Goal: Information Seeking & Learning: Learn about a topic

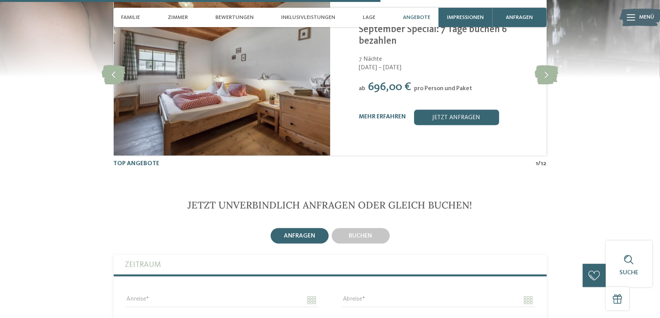
scroll to position [1546, 0]
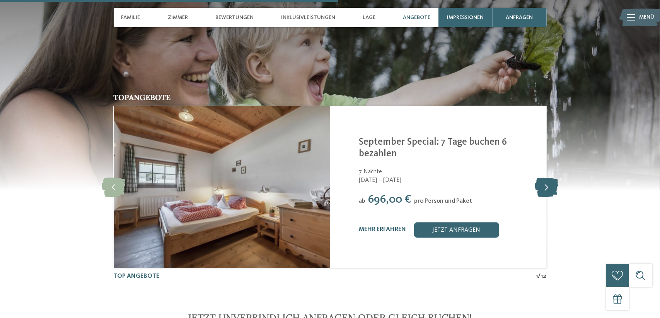
click at [544, 177] on icon at bounding box center [546, 186] width 24 height 19
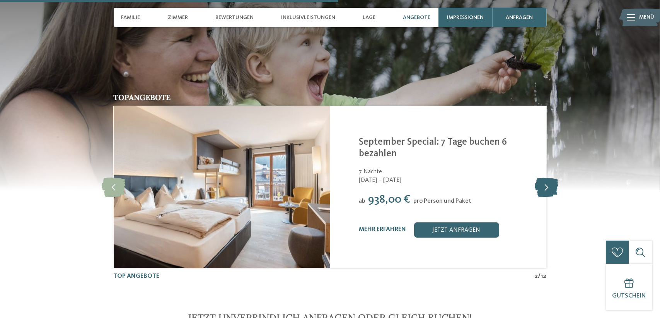
click at [544, 177] on icon at bounding box center [546, 186] width 24 height 19
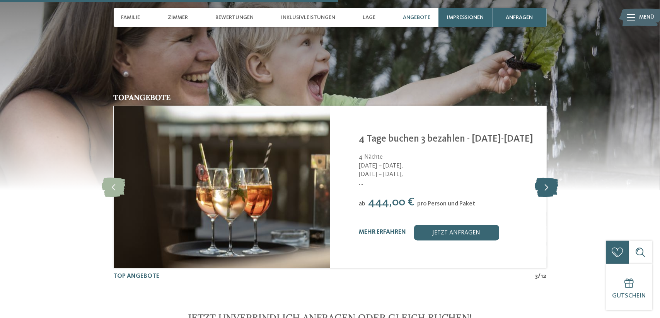
click at [544, 177] on icon at bounding box center [546, 186] width 24 height 19
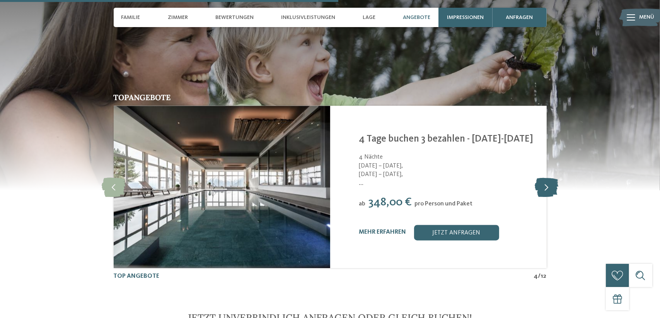
click at [544, 177] on icon at bounding box center [546, 186] width 24 height 19
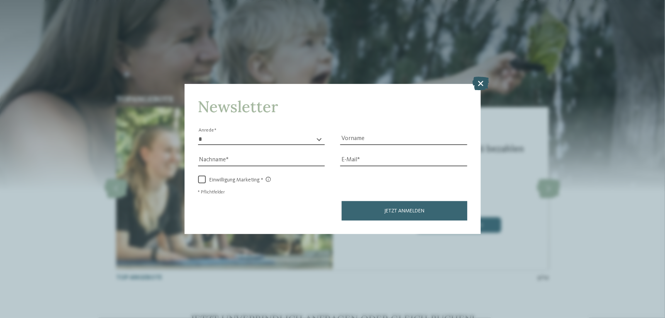
click at [480, 82] on icon at bounding box center [481, 84] width 17 height 14
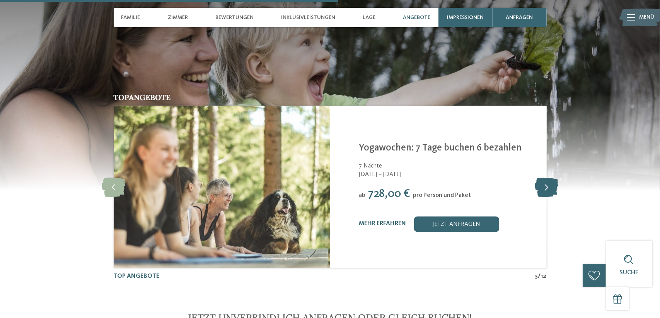
click at [541, 177] on icon at bounding box center [546, 186] width 24 height 19
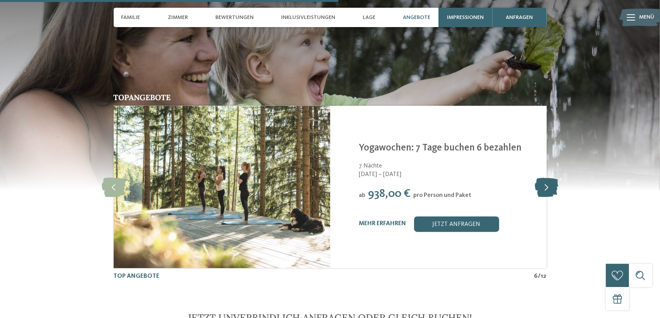
click at [541, 177] on icon at bounding box center [546, 186] width 24 height 19
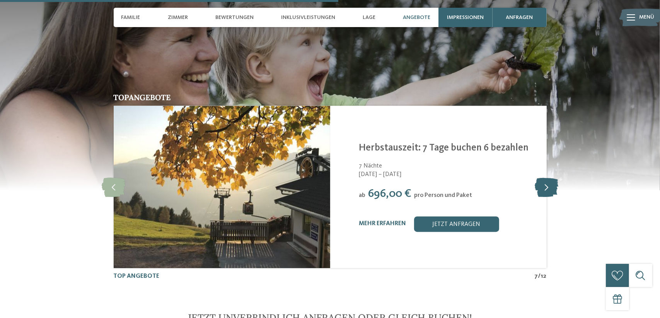
click at [541, 177] on icon at bounding box center [546, 186] width 24 height 19
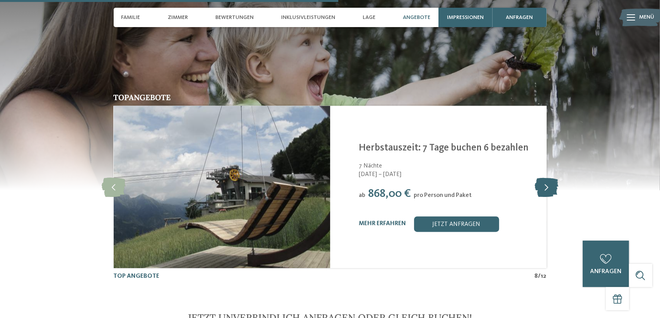
click at [541, 177] on icon at bounding box center [546, 186] width 24 height 19
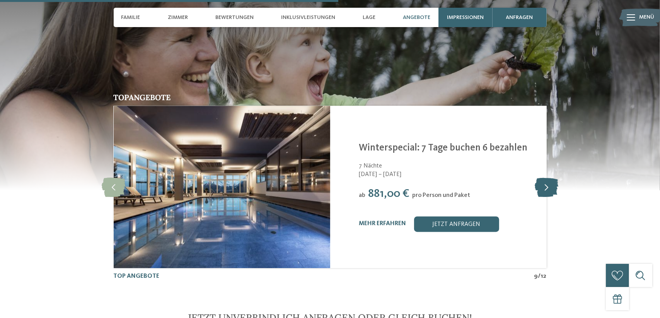
click at [541, 177] on icon at bounding box center [546, 186] width 24 height 19
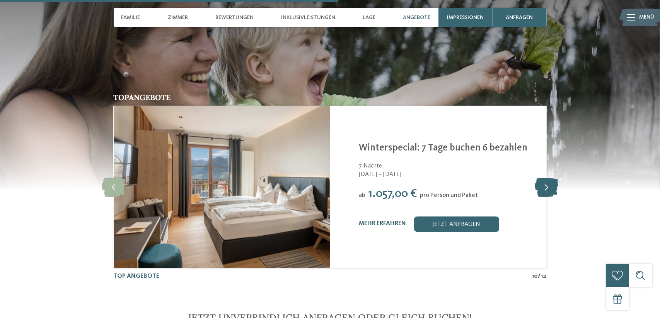
click at [541, 177] on icon at bounding box center [546, 186] width 24 height 19
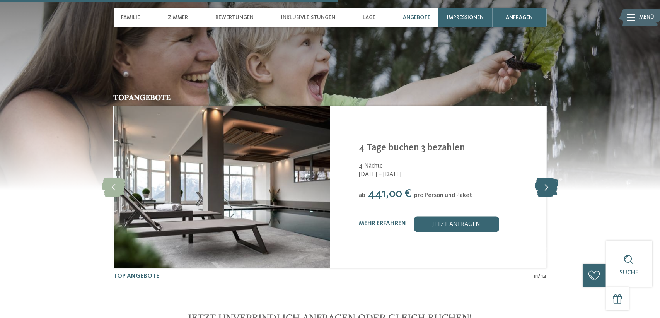
click at [541, 177] on icon at bounding box center [546, 186] width 24 height 19
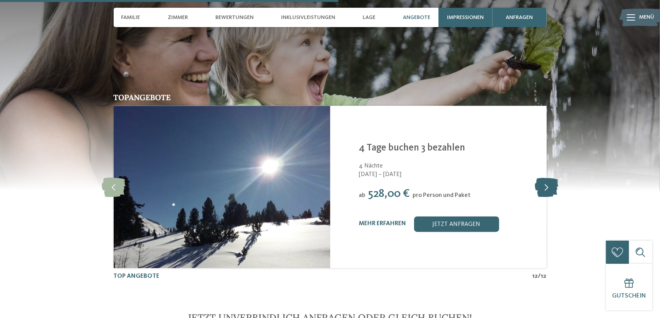
click at [541, 177] on icon at bounding box center [546, 186] width 24 height 19
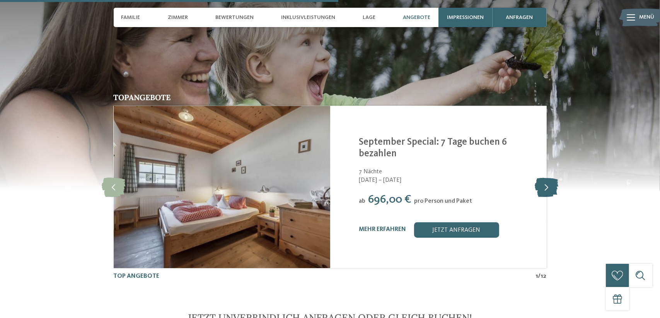
click at [541, 177] on icon at bounding box center [546, 186] width 24 height 19
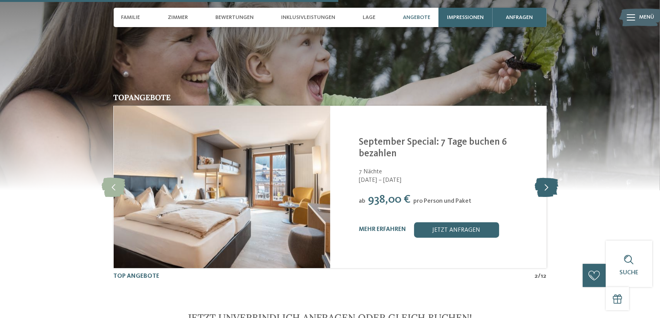
click at [541, 177] on icon at bounding box center [546, 186] width 24 height 19
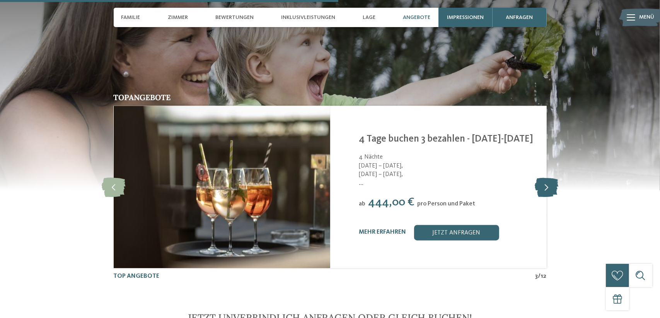
click at [541, 177] on icon at bounding box center [546, 186] width 24 height 19
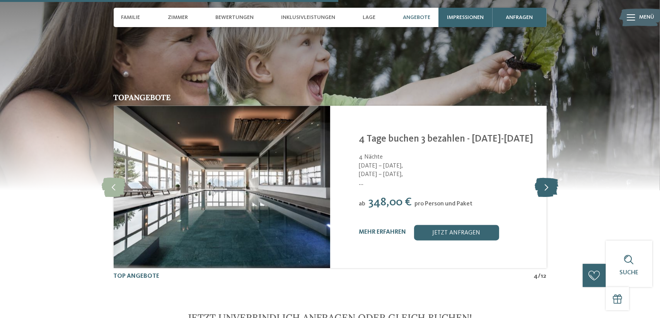
click at [541, 177] on icon at bounding box center [546, 186] width 24 height 19
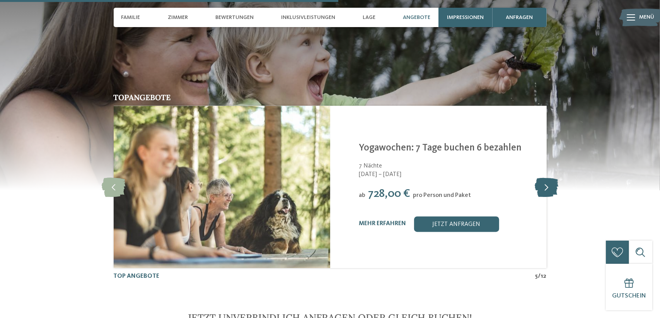
click at [541, 177] on icon at bounding box center [546, 186] width 24 height 19
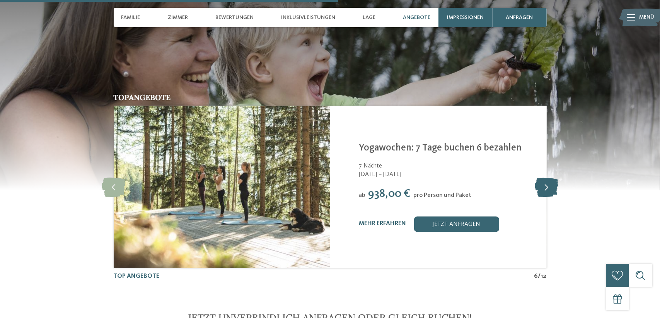
click at [541, 177] on icon at bounding box center [546, 186] width 24 height 19
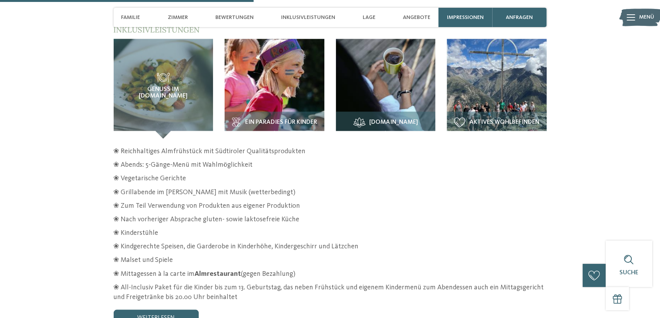
scroll to position [1159, 0]
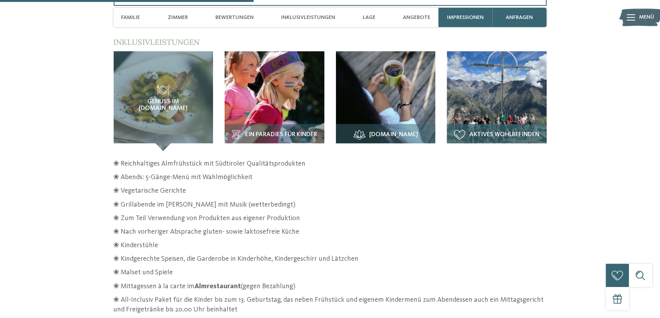
click at [496, 94] on img at bounding box center [497, 101] width 100 height 100
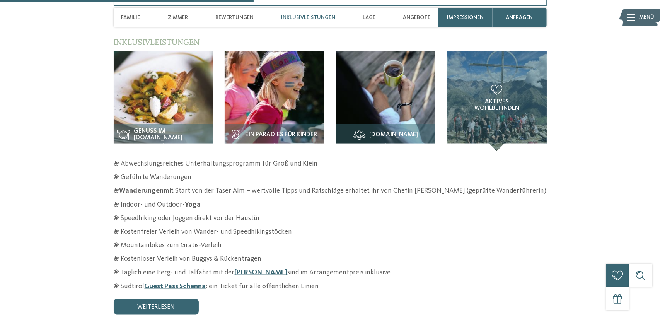
click at [557, 198] on section "Inklusivleistungen / Genuss im Alm.Restaurant" at bounding box center [330, 175] width 526 height 277
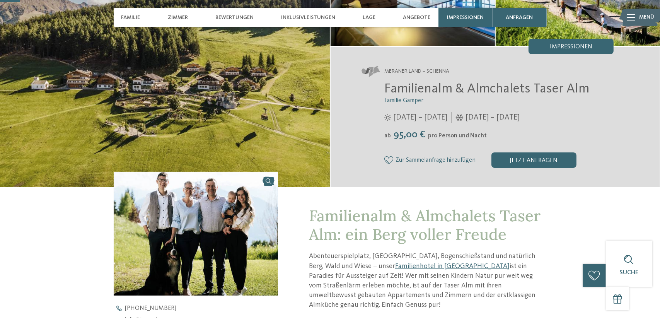
scroll to position [0, 0]
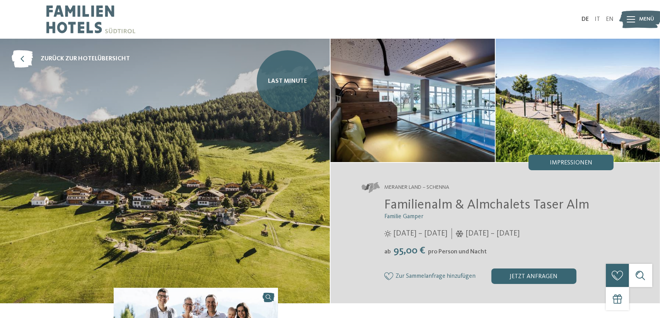
click at [297, 80] on span "Last Minute" at bounding box center [287, 81] width 39 height 9
drag, startPoint x: 270, startPoint y: 69, endPoint x: 287, endPoint y: 73, distance: 17.4
click at [270, 69] on link "Last Minute" at bounding box center [288, 81] width 62 height 62
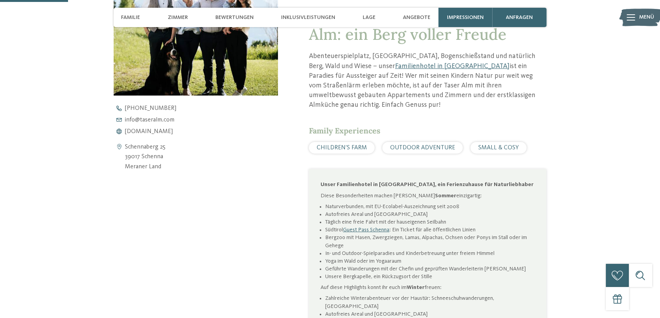
scroll to position [309, 0]
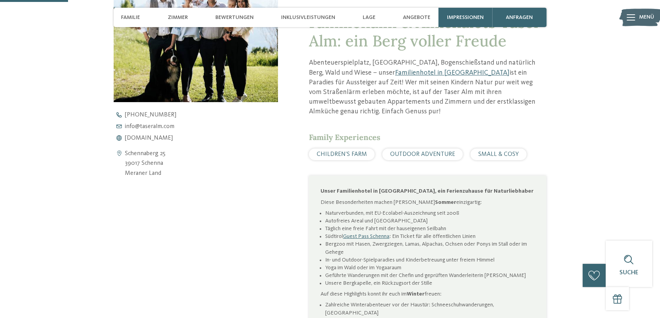
click at [417, 225] on li "Täglich eine freie Fahrt mit der hauseigenen Seilbahn" at bounding box center [429, 229] width 209 height 8
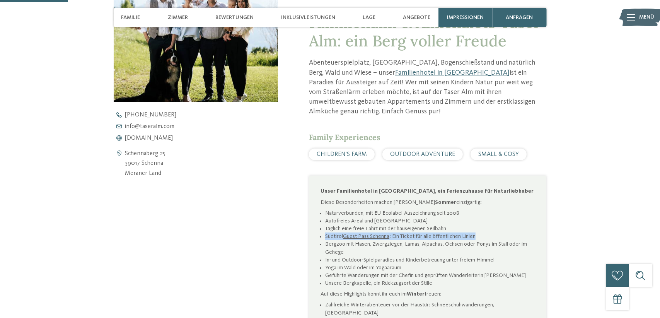
drag, startPoint x: 476, startPoint y: 225, endPoint x: 315, endPoint y: 224, distance: 161.5
click at [315, 224] on div "Unser Familienhotel in Schenna, ein Ferienzuhause für Naturliebhaber Diese Beso…" at bounding box center [427, 274] width 237 height 199
copy li "Südtirol Guest Pass Schenna : Ein Ticket für alle öffentlichen Linien"
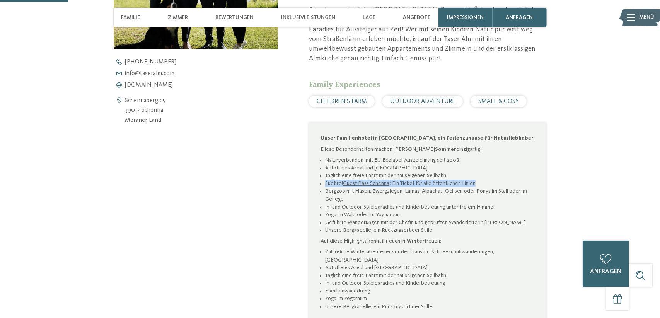
scroll to position [464, 0]
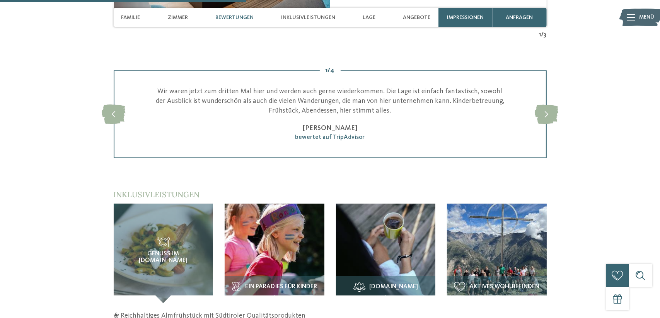
scroll to position [1121, 0]
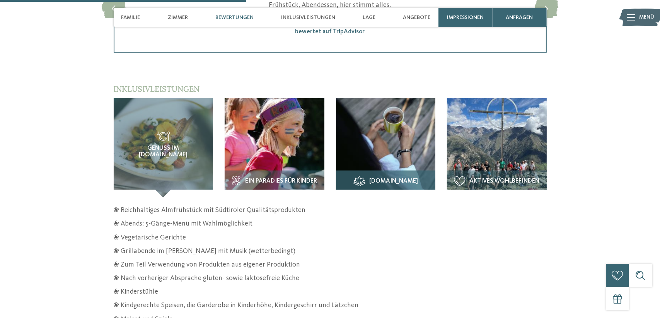
click at [413, 120] on img at bounding box center [386, 148] width 100 height 100
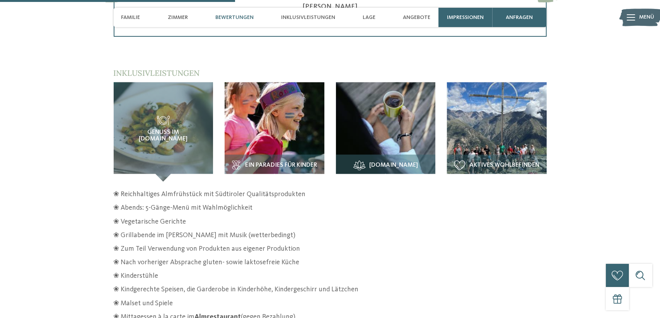
scroll to position [1159, 0]
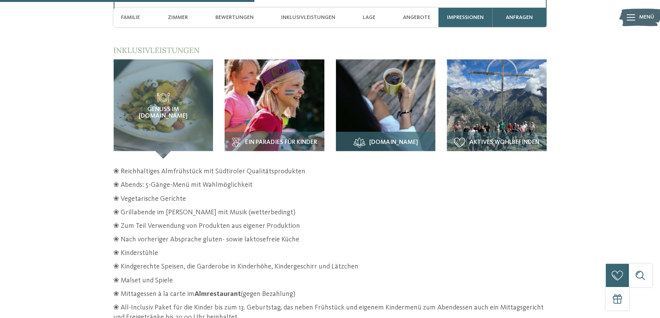
click at [403, 90] on img at bounding box center [386, 110] width 100 height 100
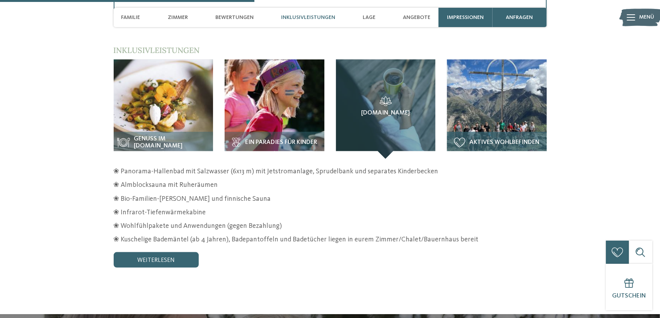
click at [491, 88] on img at bounding box center [497, 110] width 100 height 100
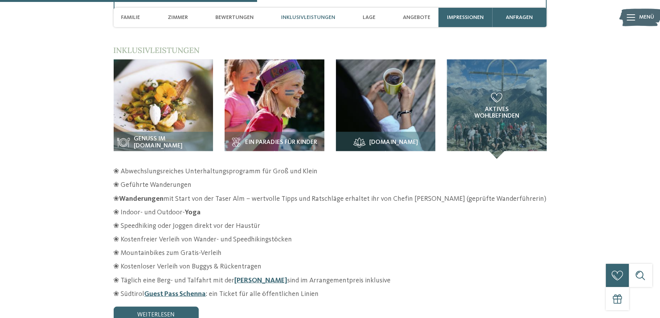
scroll to position [1198, 0]
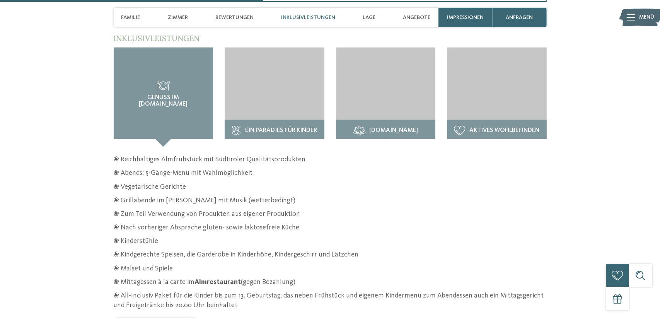
scroll to position [1159, 0]
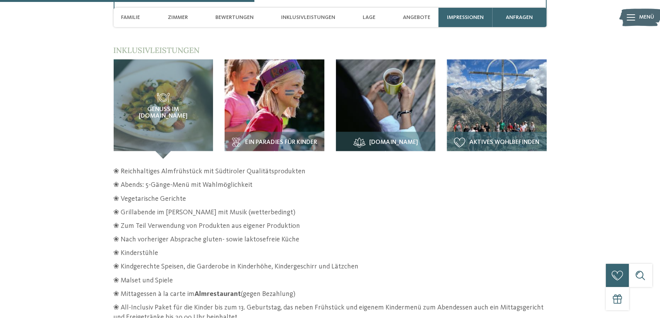
click at [508, 95] on img at bounding box center [497, 110] width 100 height 100
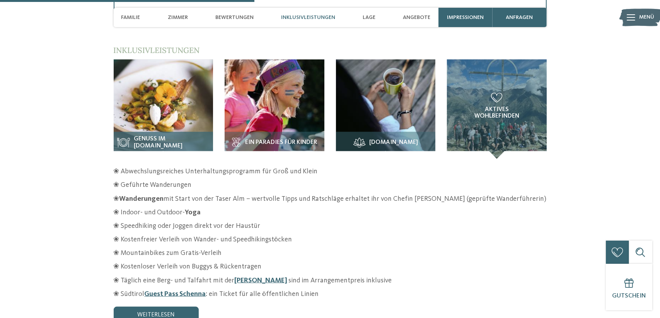
click at [165, 86] on img at bounding box center [164, 110] width 100 height 100
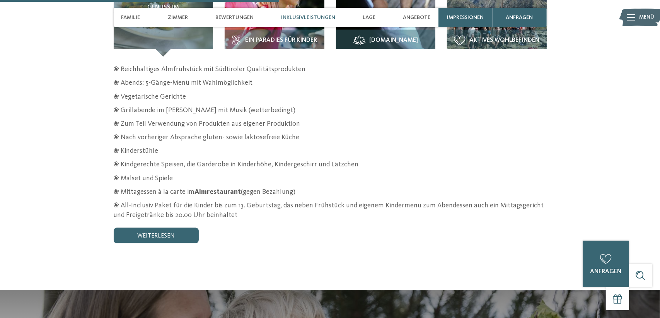
scroll to position [1275, 0]
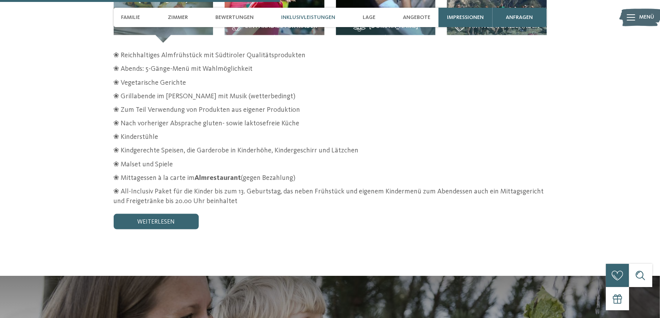
click at [364, 214] on div "weiterlesen" at bounding box center [330, 221] width 433 height 15
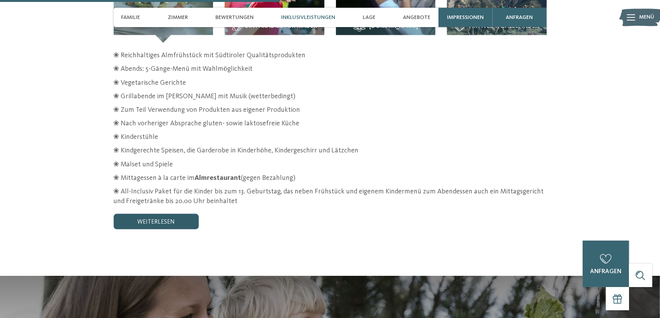
click at [160, 214] on link "weiterlesen" at bounding box center [156, 221] width 85 height 15
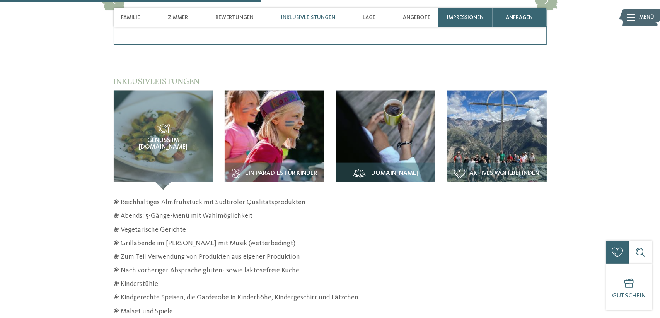
scroll to position [1121, 0]
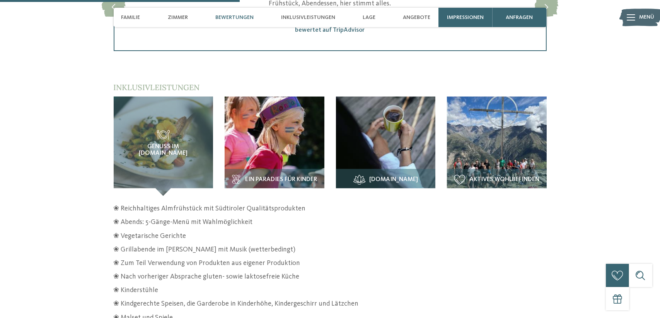
scroll to position [1082, 0]
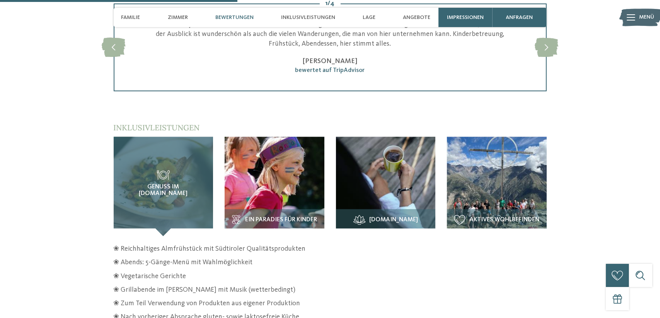
click at [170, 170] on h3 "Genuss im [DOMAIN_NAME]" at bounding box center [163, 183] width 69 height 27
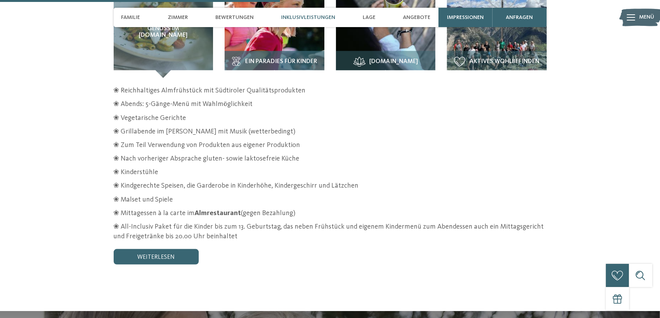
scroll to position [1275, 0]
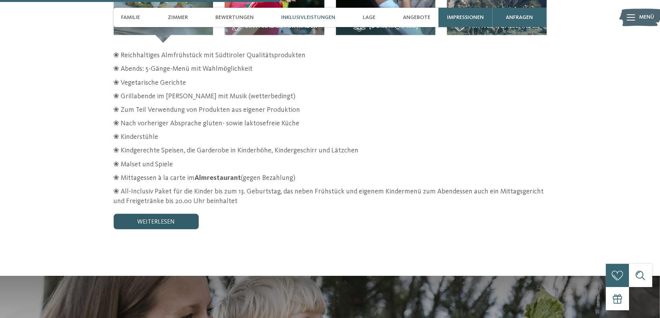
click at [182, 214] on link "weiterlesen" at bounding box center [156, 221] width 85 height 15
click at [501, 119] on p "❀ Nach vorheriger Absprache gluten- sowie laktosefreie Küche" at bounding box center [330, 124] width 433 height 10
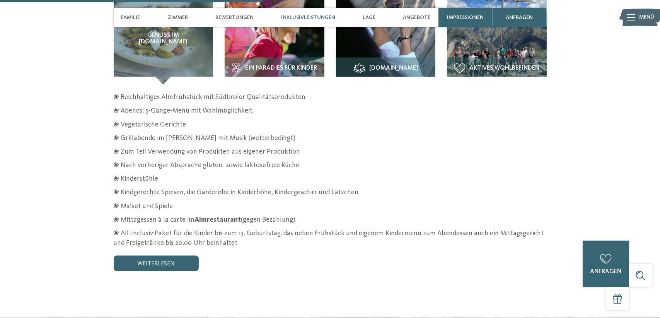
scroll to position [1198, 0]
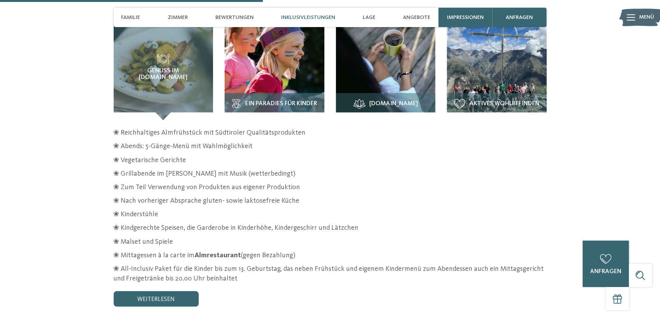
click at [277, 61] on img at bounding box center [275, 71] width 100 height 100
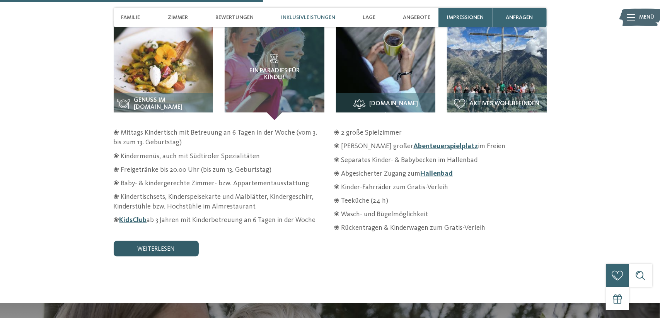
click at [170, 241] on link "weiterlesen" at bounding box center [156, 248] width 85 height 15
click at [392, 45] on img at bounding box center [386, 71] width 100 height 100
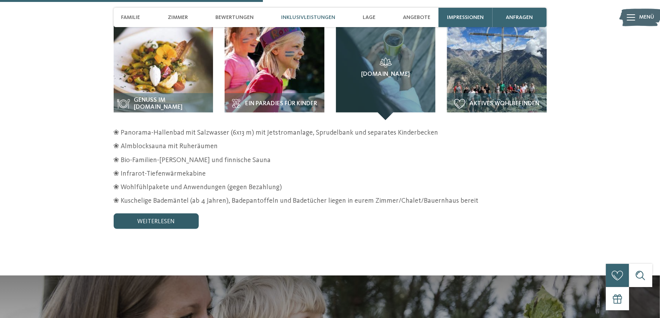
click at [166, 213] on link "weiterlesen" at bounding box center [156, 220] width 85 height 15
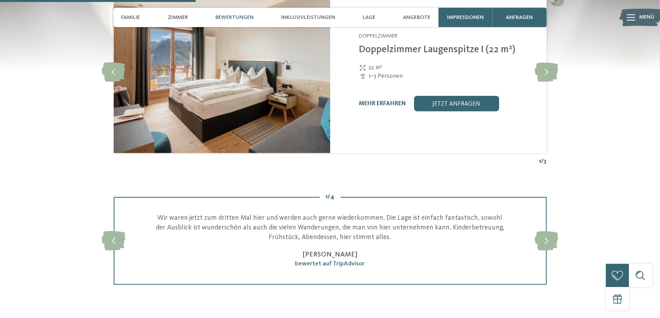
scroll to position [1159, 0]
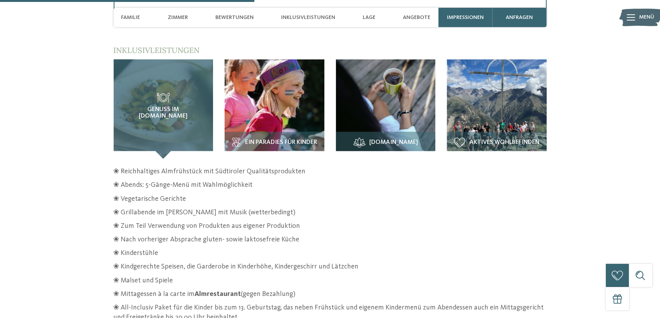
click at [173, 106] on span "Genuss im [DOMAIN_NAME]" at bounding box center [163, 113] width 69 height 14
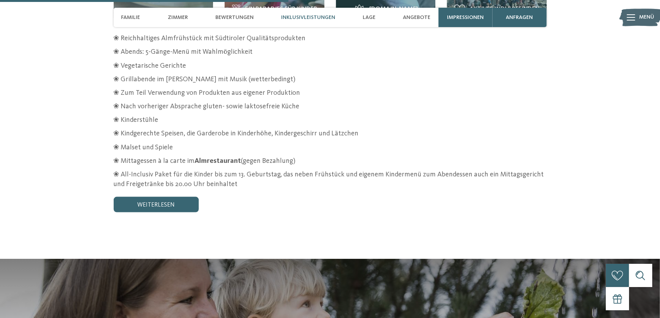
scroll to position [1314, 0]
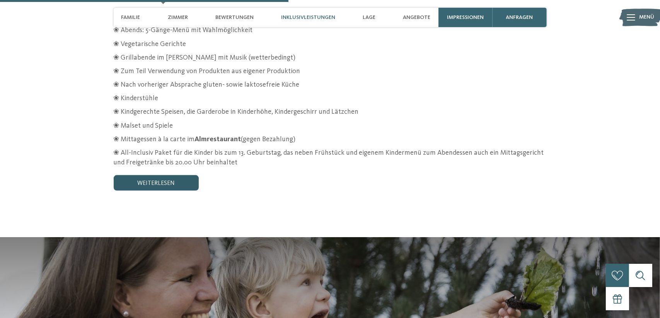
click at [156, 175] on link "weiterlesen" at bounding box center [156, 182] width 85 height 15
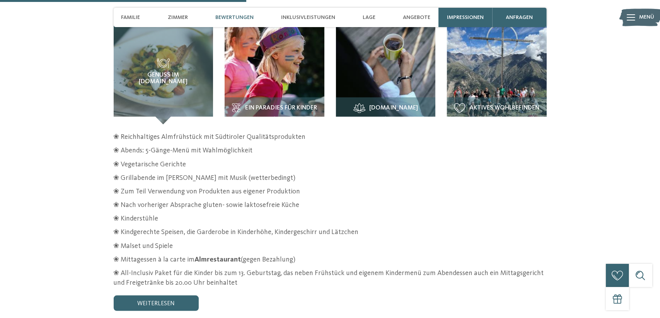
scroll to position [1121, 0]
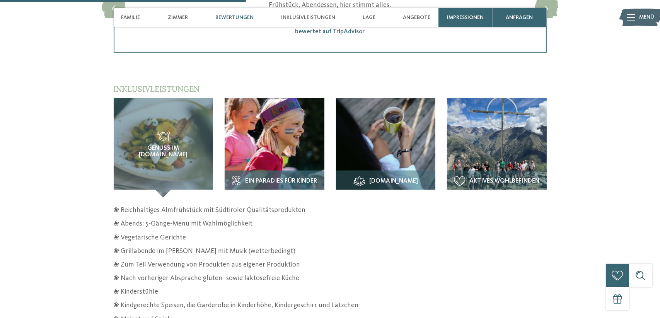
click at [284, 127] on img at bounding box center [275, 148] width 100 height 100
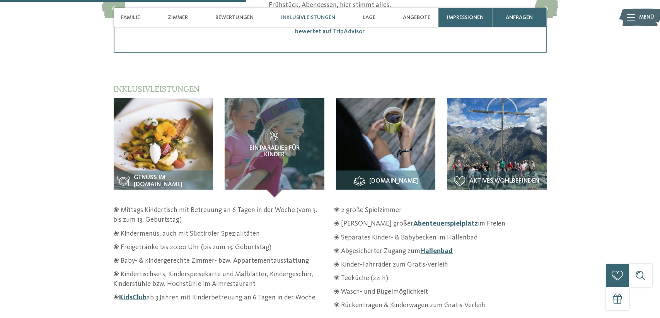
click at [422, 139] on img at bounding box center [386, 148] width 100 height 100
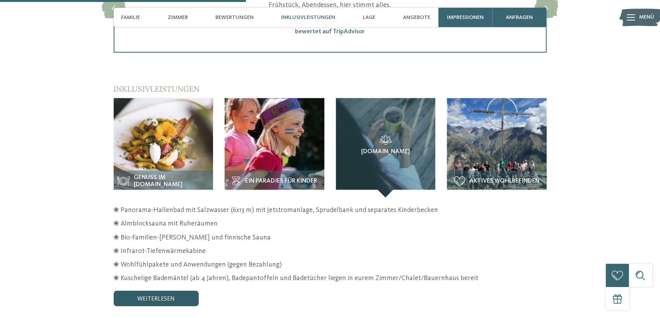
click at [149, 291] on link "weiterlesen" at bounding box center [156, 298] width 85 height 15
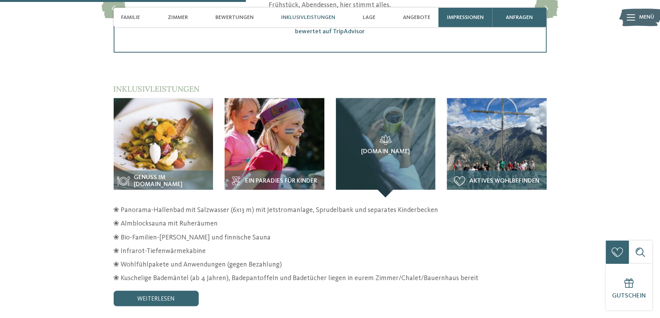
click at [479, 152] on img at bounding box center [497, 148] width 100 height 100
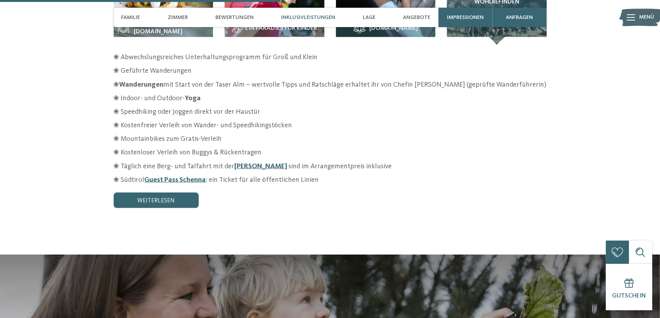
scroll to position [1275, 0]
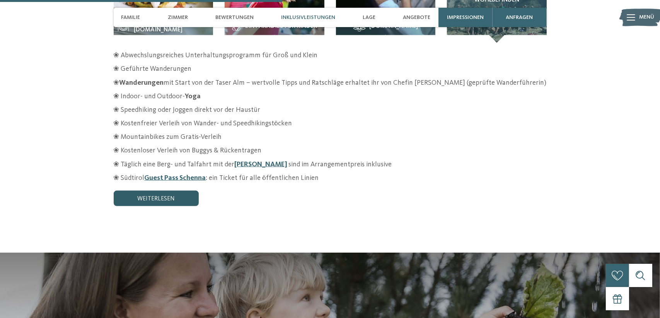
click at [160, 191] on link "weiterlesen" at bounding box center [156, 198] width 85 height 15
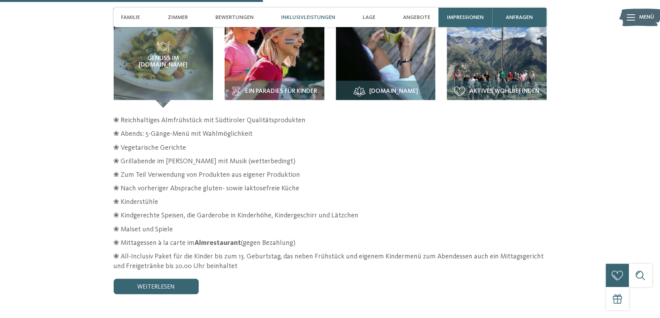
scroll to position [1198, 0]
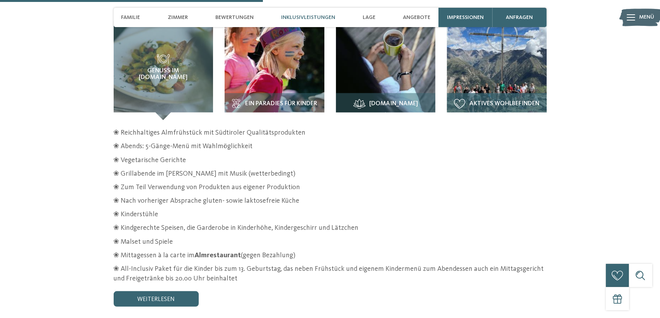
click at [499, 62] on img at bounding box center [497, 71] width 100 height 100
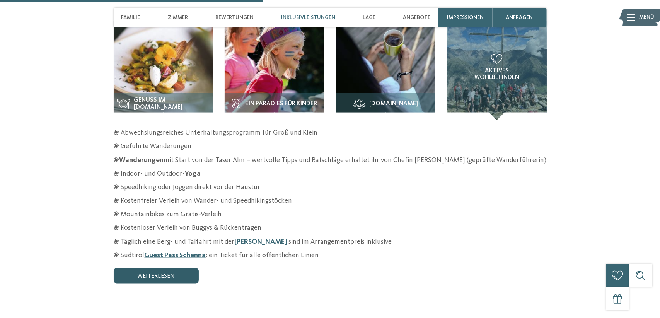
click at [154, 268] on link "weiterlesen" at bounding box center [156, 275] width 85 height 15
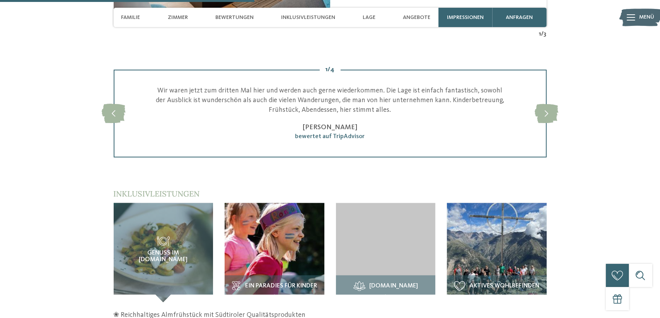
scroll to position [1159, 0]
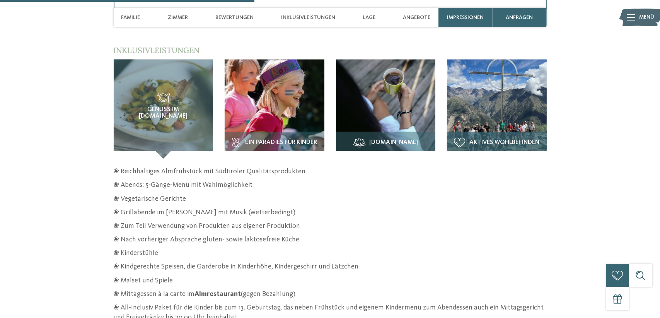
click at [494, 95] on img at bounding box center [497, 110] width 100 height 100
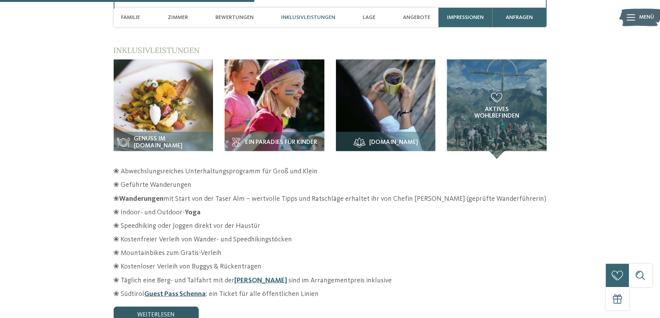
click at [174, 306] on link "weiterlesen" at bounding box center [156, 313] width 85 height 15
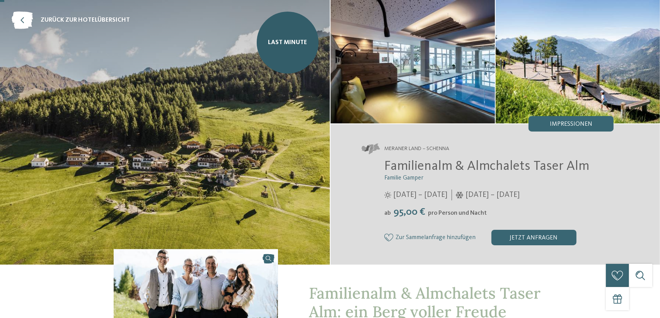
scroll to position [0, 0]
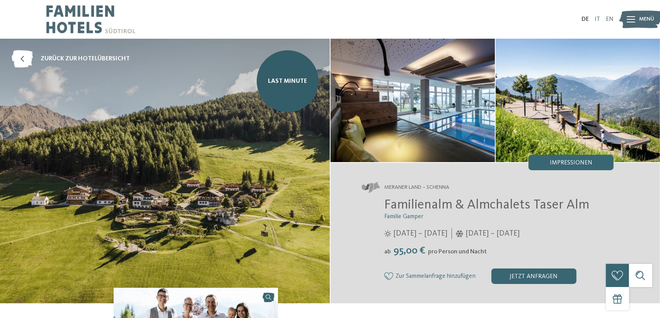
click at [597, 19] on link "IT" at bounding box center [596, 19] width 5 height 6
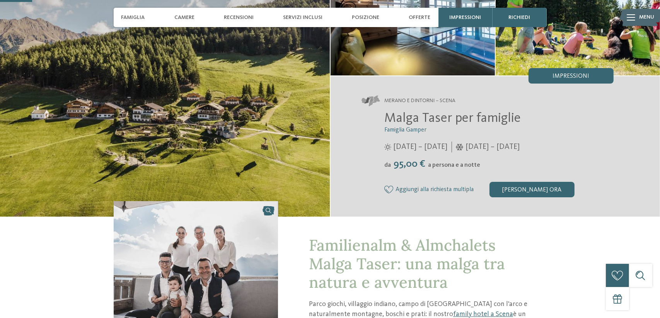
scroll to position [155, 0]
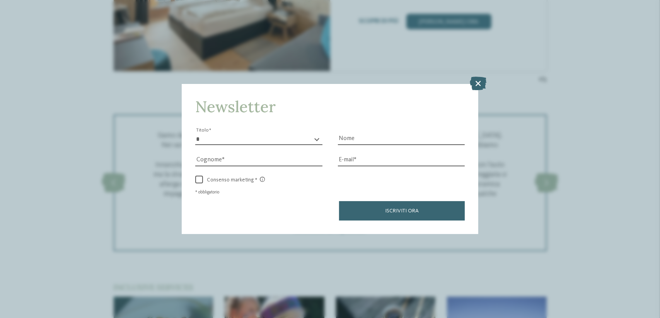
scroll to position [1043, 0]
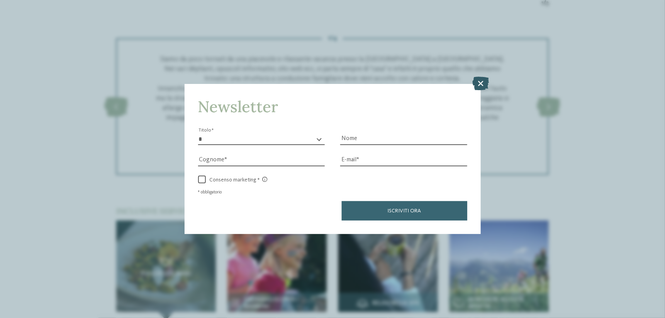
click at [483, 83] on icon at bounding box center [481, 84] width 17 height 14
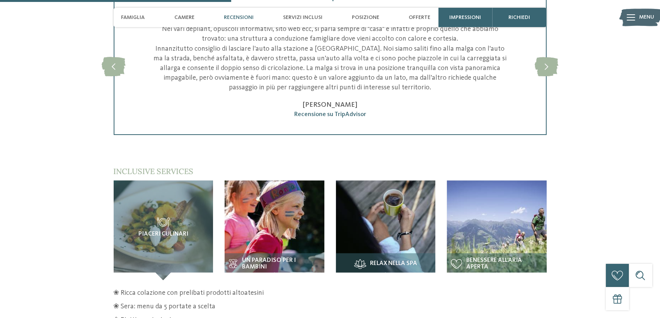
scroll to position [1159, 0]
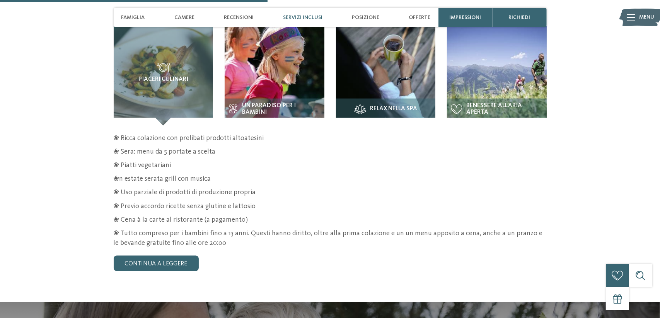
scroll to position [1159, 0]
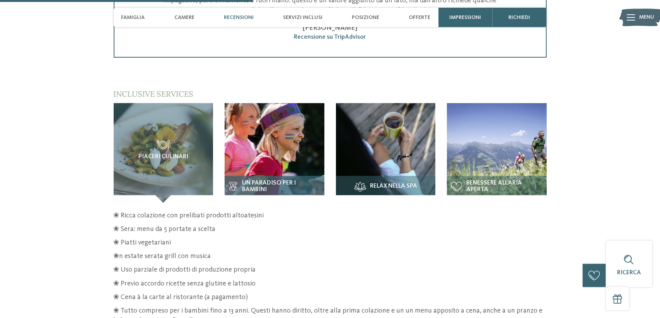
click at [300, 137] on img at bounding box center [275, 153] width 100 height 100
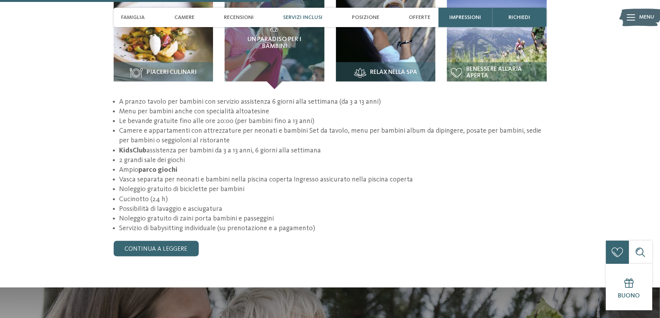
scroll to position [1275, 0]
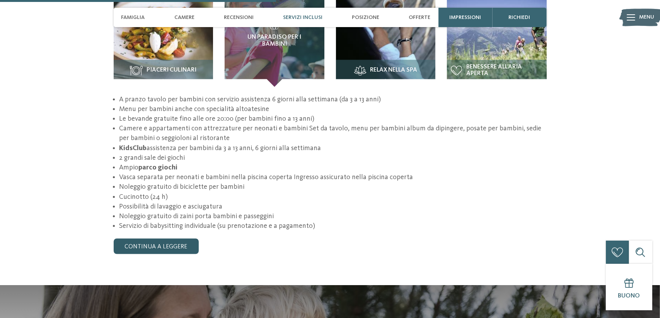
click at [172, 238] on link "continua a leggere" at bounding box center [156, 245] width 85 height 15
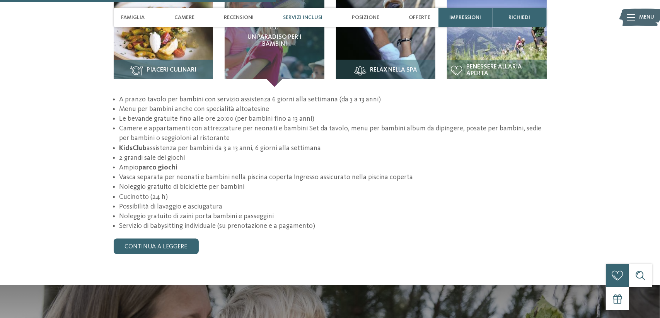
click at [165, 48] on img at bounding box center [164, 37] width 100 height 100
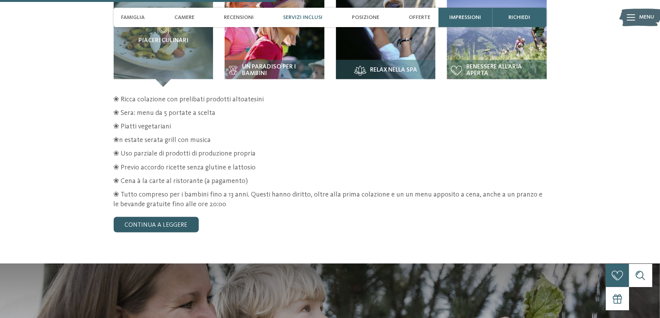
drag, startPoint x: 168, startPoint y: 216, endPoint x: 173, endPoint y: 213, distance: 5.7
click at [168, 217] on link "continua a leggere" at bounding box center [156, 224] width 85 height 15
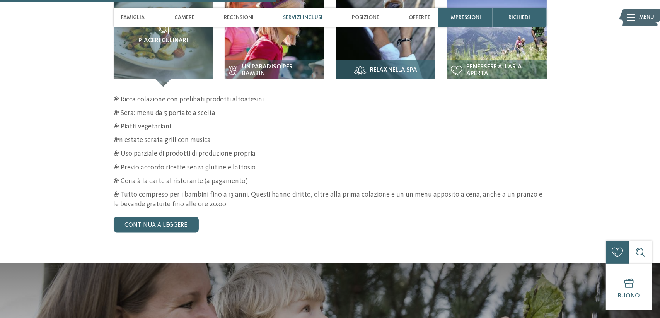
click at [377, 60] on div "Relax nella spa" at bounding box center [386, 73] width 100 height 27
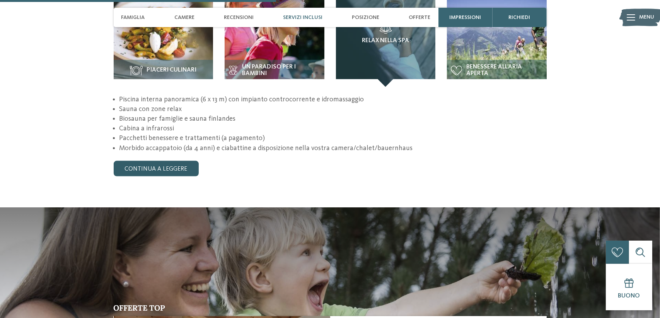
click at [163, 161] on link "continua a leggere" at bounding box center [156, 168] width 85 height 15
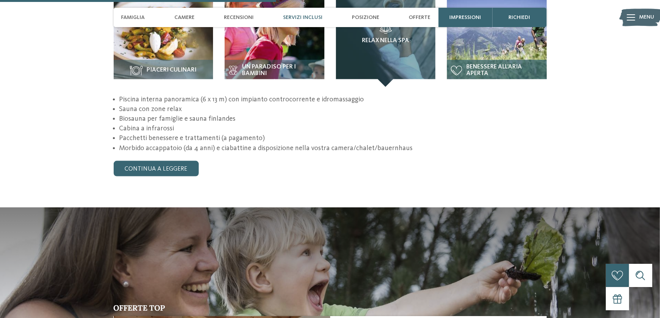
click at [480, 49] on img at bounding box center [497, 37] width 100 height 100
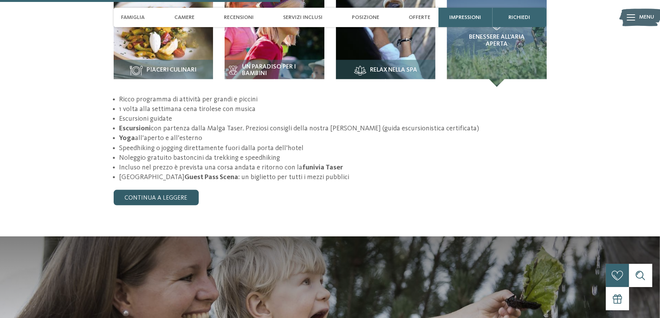
click at [167, 190] on link "continua a leggere" at bounding box center [156, 197] width 85 height 15
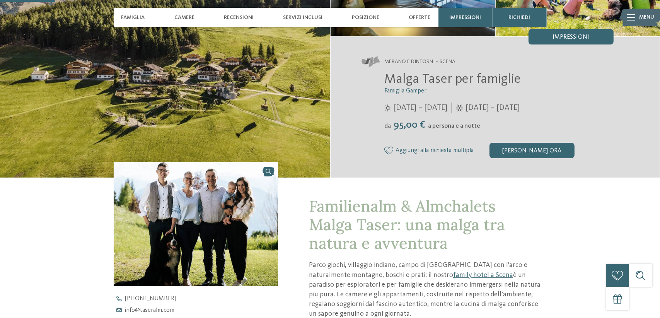
scroll to position [0, 0]
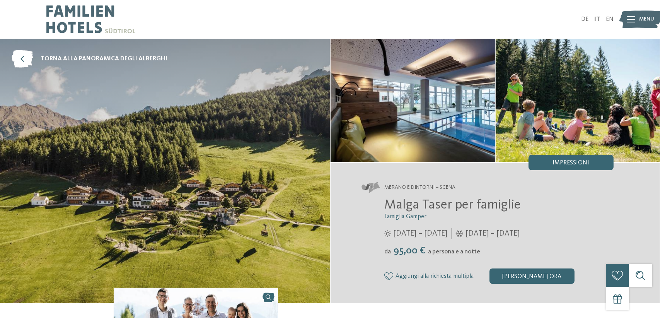
drag, startPoint x: 609, startPoint y: 17, endPoint x: 607, endPoint y: 25, distance: 8.1
click at [609, 17] on link "EN" at bounding box center [610, 19] width 8 height 6
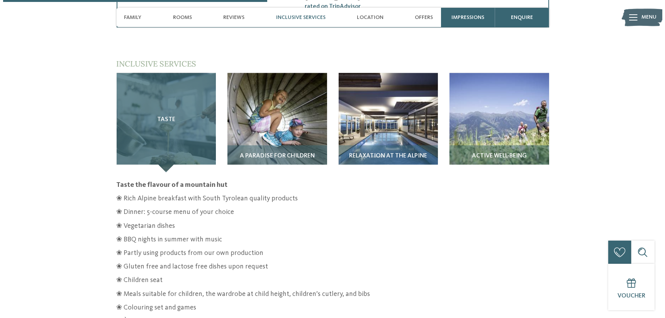
scroll to position [1198, 0]
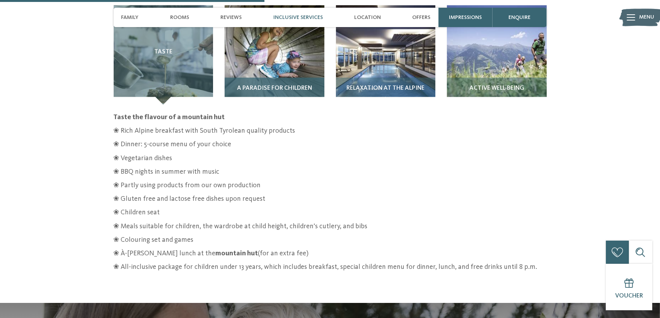
click at [265, 62] on img at bounding box center [275, 55] width 100 height 100
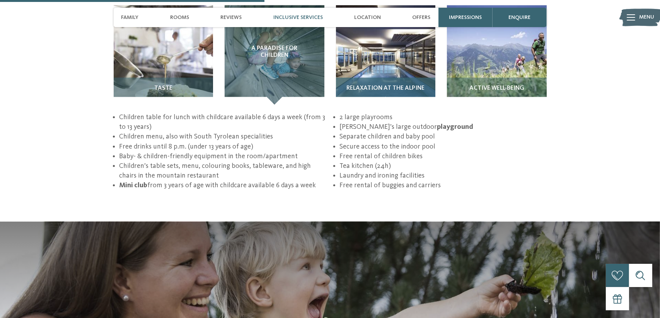
click at [367, 46] on img at bounding box center [386, 55] width 100 height 100
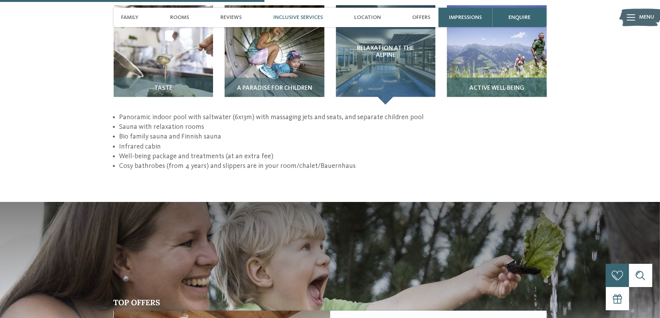
click at [488, 51] on img at bounding box center [497, 55] width 100 height 100
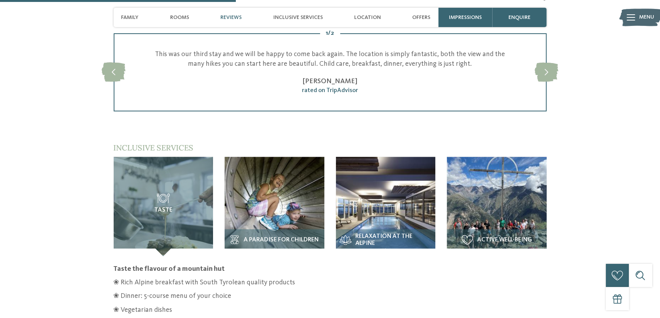
scroll to position [1082, 0]
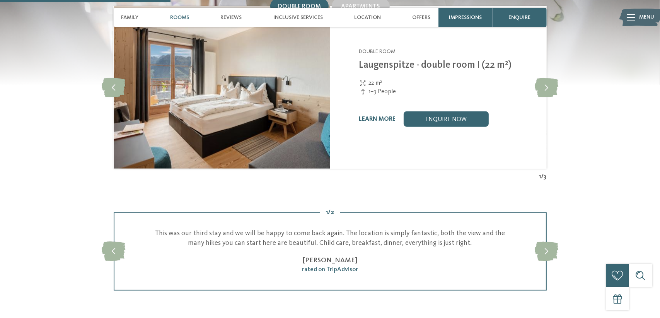
scroll to position [1082, 0]
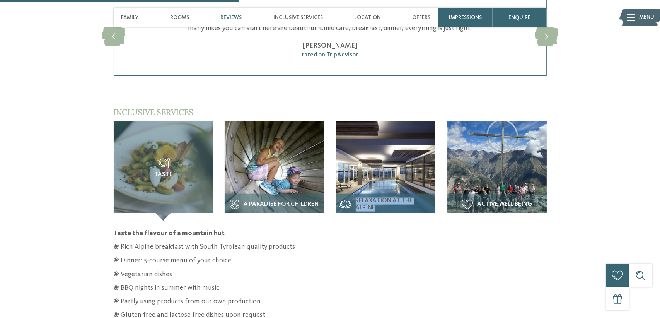
drag, startPoint x: 378, startPoint y: 196, endPoint x: 354, endPoint y: 189, distance: 25.2
click at [354, 197] on h3 "Relaxation at the Alpine" at bounding box center [386, 204] width 92 height 14
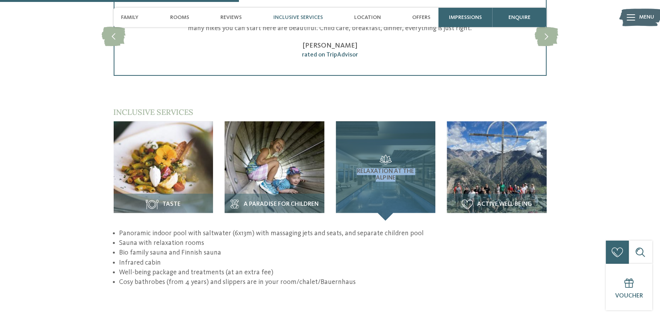
copy span "Relaxation at the Alpine"
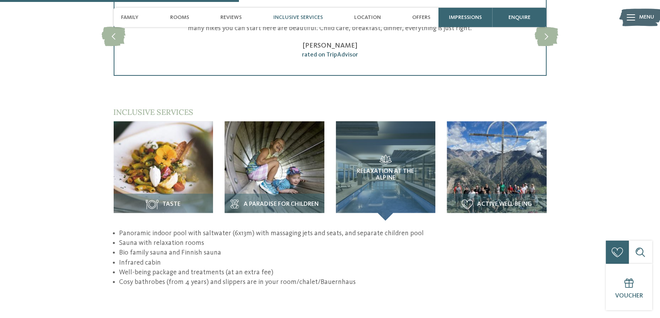
click at [572, 151] on section "Inclusive services / Taste Active well-being" at bounding box center [330, 197] width 526 height 180
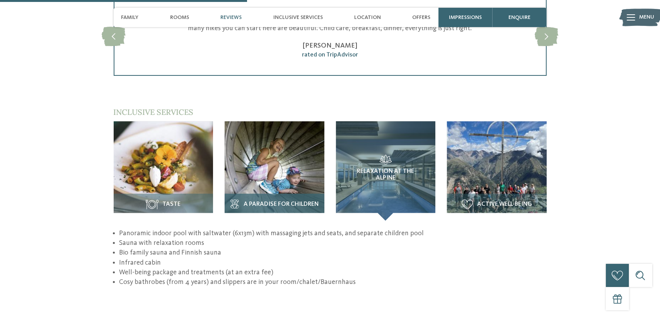
click at [297, 163] on img at bounding box center [275, 171] width 100 height 100
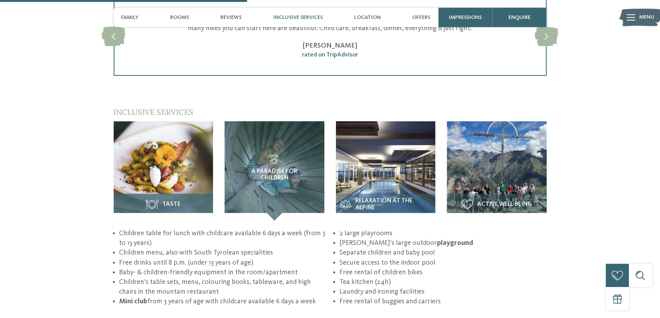
click at [178, 150] on img at bounding box center [164, 171] width 100 height 100
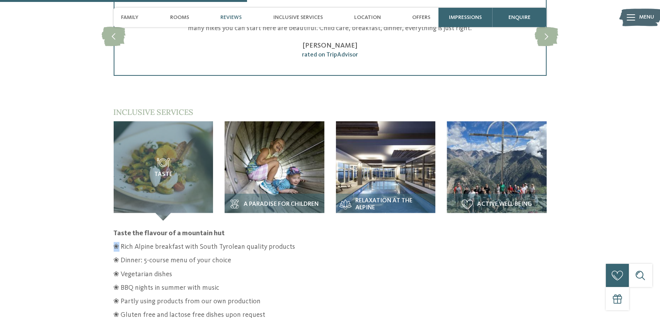
drag, startPoint x: 119, startPoint y: 237, endPoint x: 114, endPoint y: 237, distance: 4.3
click at [114, 242] on p "❀ Rich Alpine breakfast with South Tyrolean quality products" at bounding box center [330, 247] width 433 height 10
copy p "❀"
click at [292, 175] on img at bounding box center [275, 171] width 100 height 100
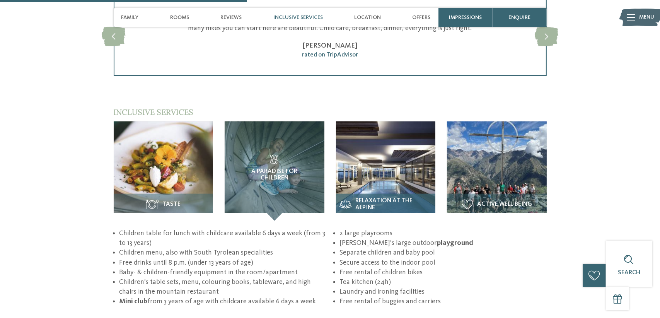
click at [383, 157] on img at bounding box center [386, 171] width 100 height 100
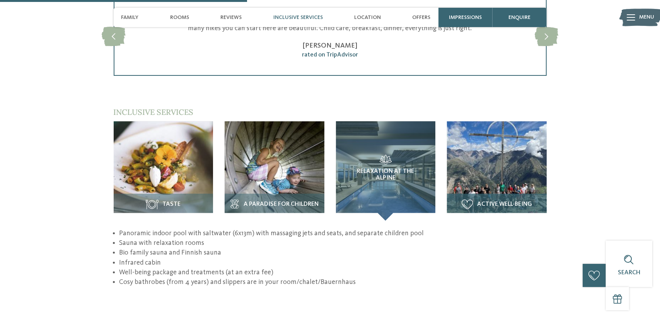
click at [489, 165] on img at bounding box center [497, 171] width 100 height 100
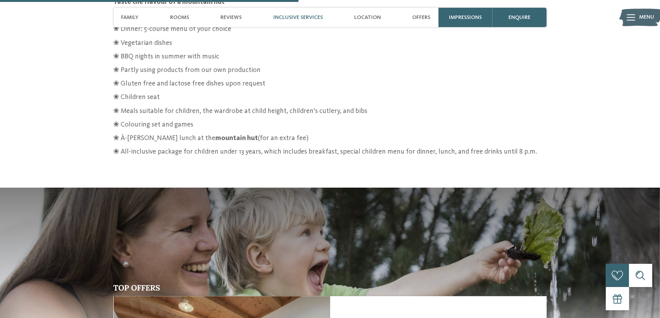
scroll to position [1159, 0]
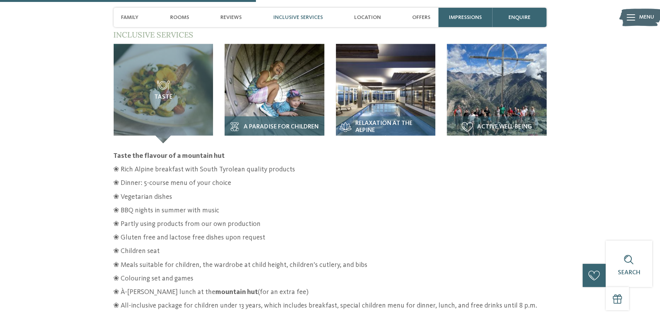
click at [279, 79] on img at bounding box center [275, 94] width 100 height 100
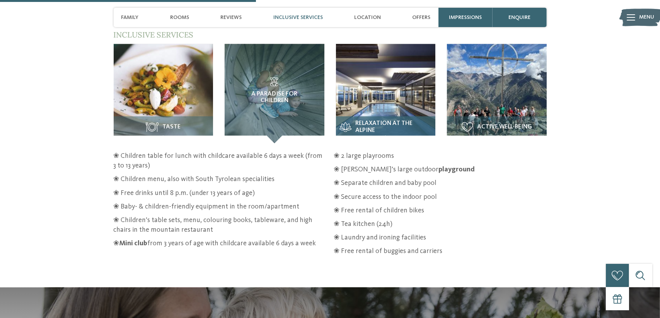
click at [388, 70] on img at bounding box center [386, 94] width 100 height 100
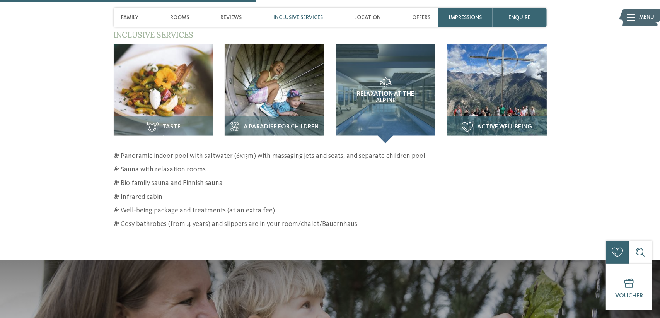
click at [491, 67] on img at bounding box center [497, 94] width 100 height 100
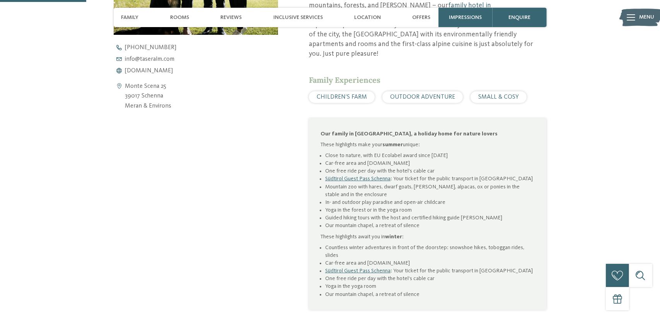
scroll to position [0, 0]
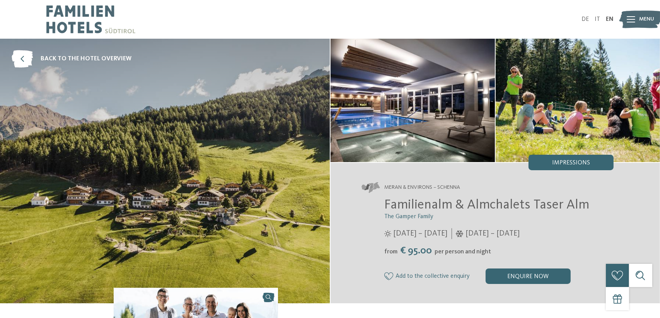
drag, startPoint x: 597, startPoint y: 20, endPoint x: 592, endPoint y: 26, distance: 8.0
click at [597, 20] on link "IT" at bounding box center [596, 19] width 5 height 6
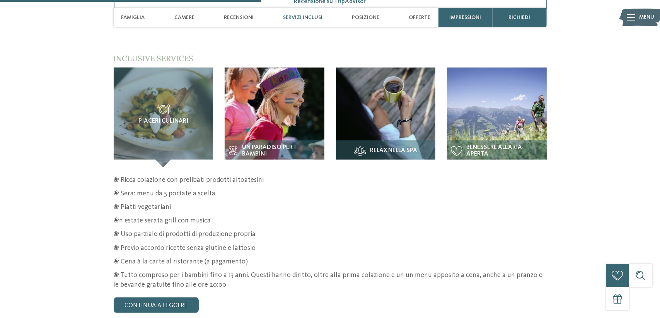
scroll to position [1198, 0]
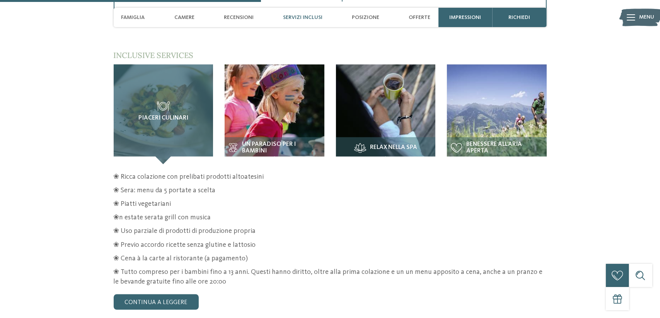
click at [172, 115] on span "Piaceri culinari" at bounding box center [163, 118] width 50 height 7
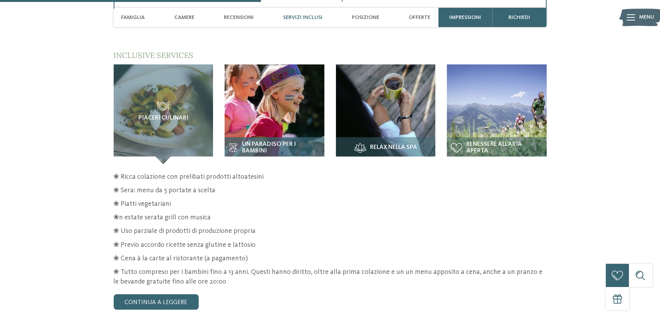
click at [254, 96] on img at bounding box center [275, 115] width 100 height 100
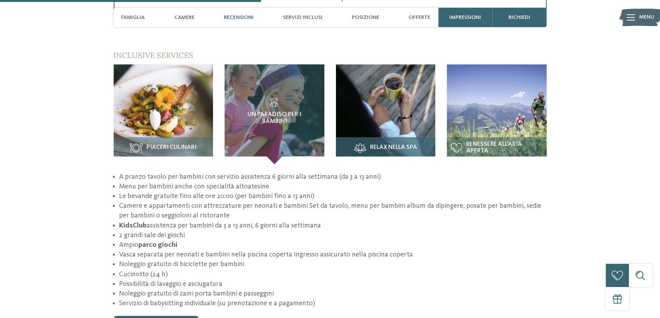
click at [385, 90] on img at bounding box center [386, 115] width 100 height 100
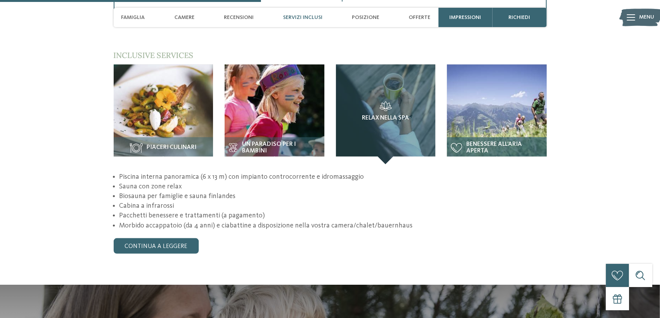
click at [483, 104] on img at bounding box center [497, 115] width 100 height 100
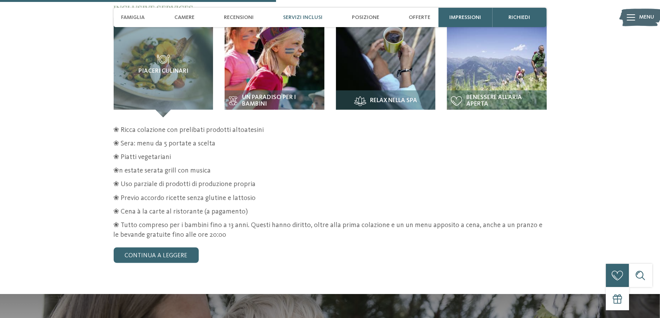
scroll to position [1237, 0]
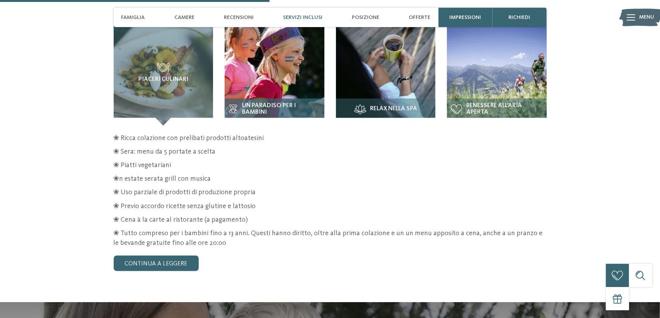
click at [281, 58] on img at bounding box center [275, 76] width 100 height 100
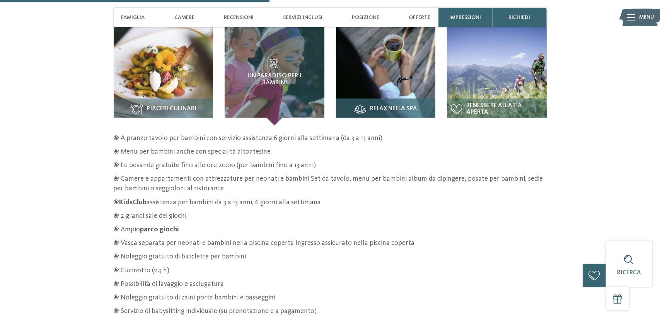
click at [378, 66] on img at bounding box center [386, 76] width 100 height 100
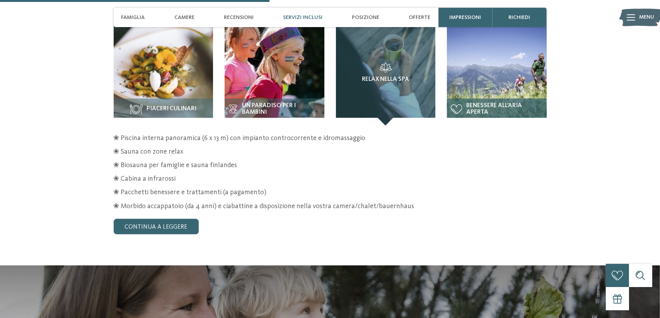
click at [476, 64] on img at bounding box center [497, 76] width 100 height 100
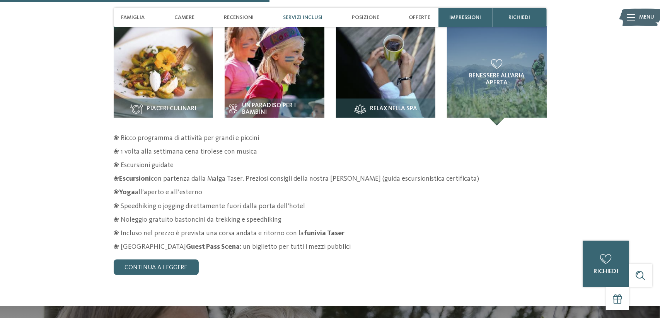
click at [483, 215] on p "❀ Noleggio gratuito bastoncini da trekking e speedhiking" at bounding box center [330, 220] width 433 height 10
